Goal: Check status: Check status

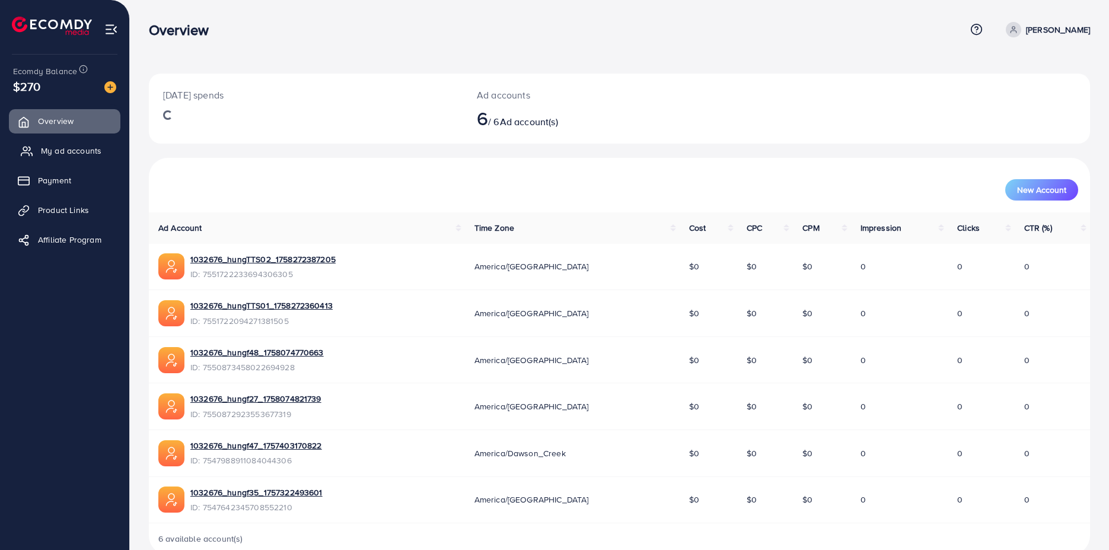
click at [68, 152] on span "My ad accounts" at bounding box center [71, 151] width 60 height 12
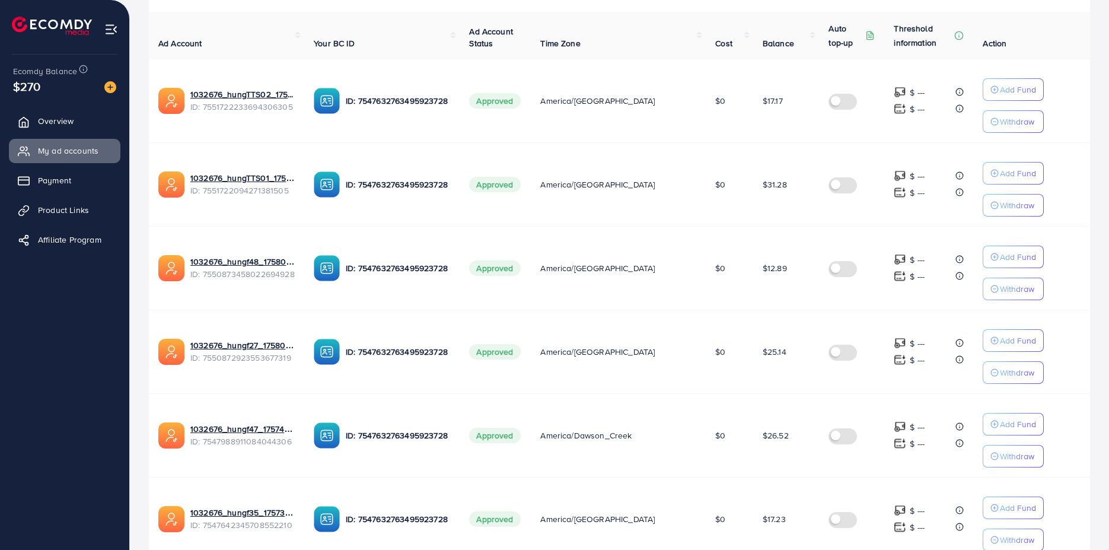
scroll to position [324, 0]
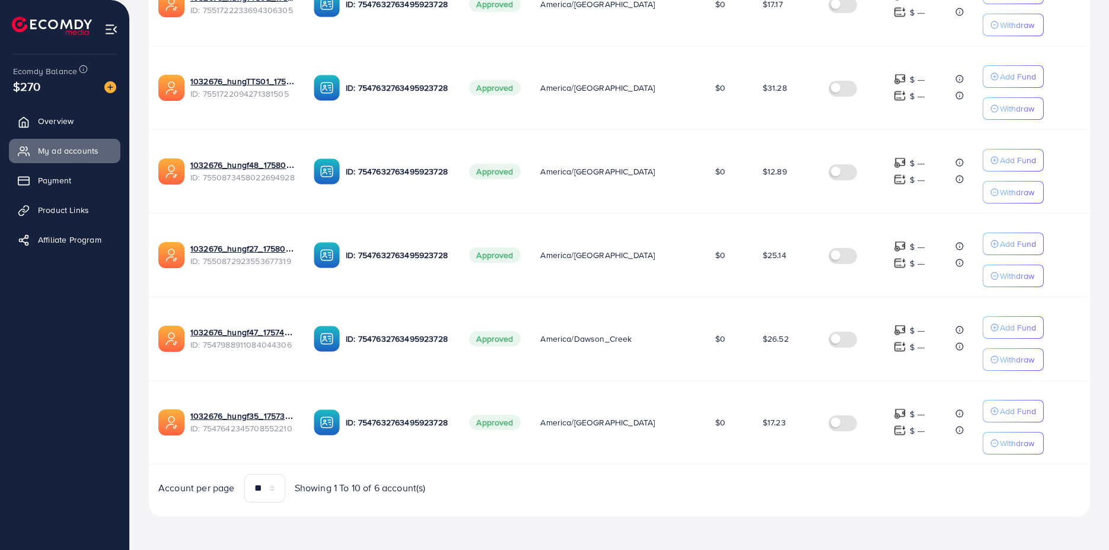
drag, startPoint x: 748, startPoint y: 168, endPoint x: 782, endPoint y: 201, distance: 47.8
click at [783, 173] on td "$12.89" at bounding box center [786, 171] width 66 height 84
drag, startPoint x: 755, startPoint y: 255, endPoint x: 782, endPoint y: 262, distance: 26.9
click at [779, 256] on span "$25.14" at bounding box center [775, 255] width 24 height 12
drag, startPoint x: 755, startPoint y: 341, endPoint x: 789, endPoint y: 338, distance: 33.9
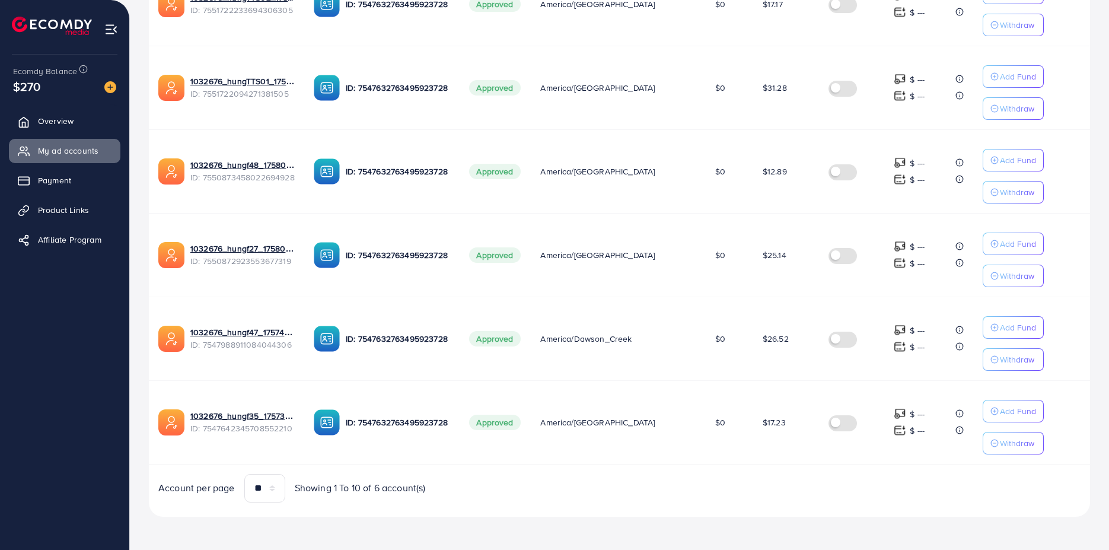
click at [789, 338] on td "$26.52" at bounding box center [786, 338] width 66 height 84
drag, startPoint x: 757, startPoint y: 254, endPoint x: 782, endPoint y: 254, distance: 24.9
click at [782, 254] on td "$25.14" at bounding box center [786, 255] width 66 height 84
drag, startPoint x: 760, startPoint y: 339, endPoint x: 782, endPoint y: 341, distance: 22.0
click at [782, 341] on td "$26.52" at bounding box center [786, 338] width 66 height 84
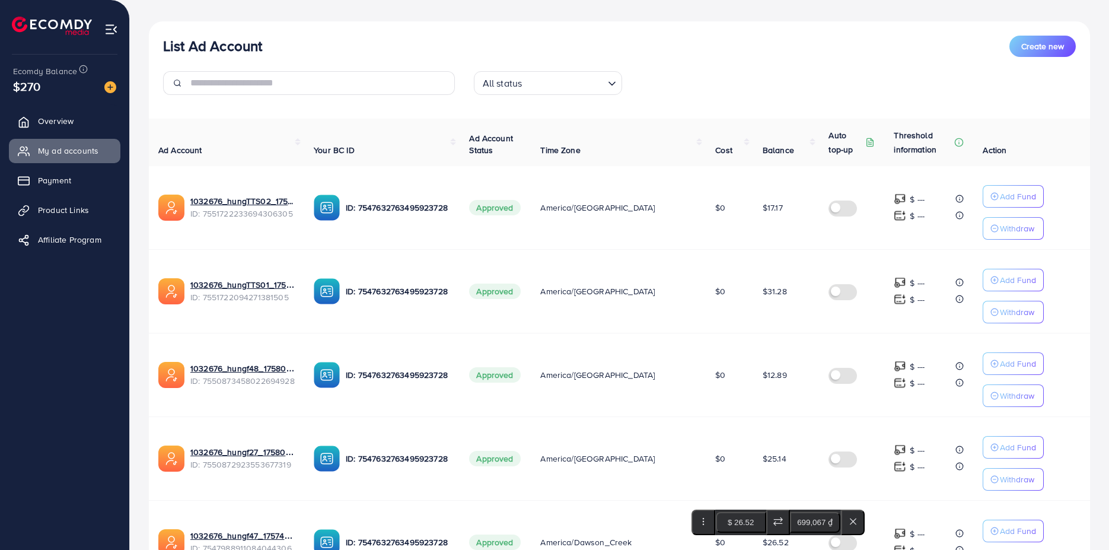
scroll to position [0, 0]
